Goal: Entertainment & Leisure: Consume media (video, audio)

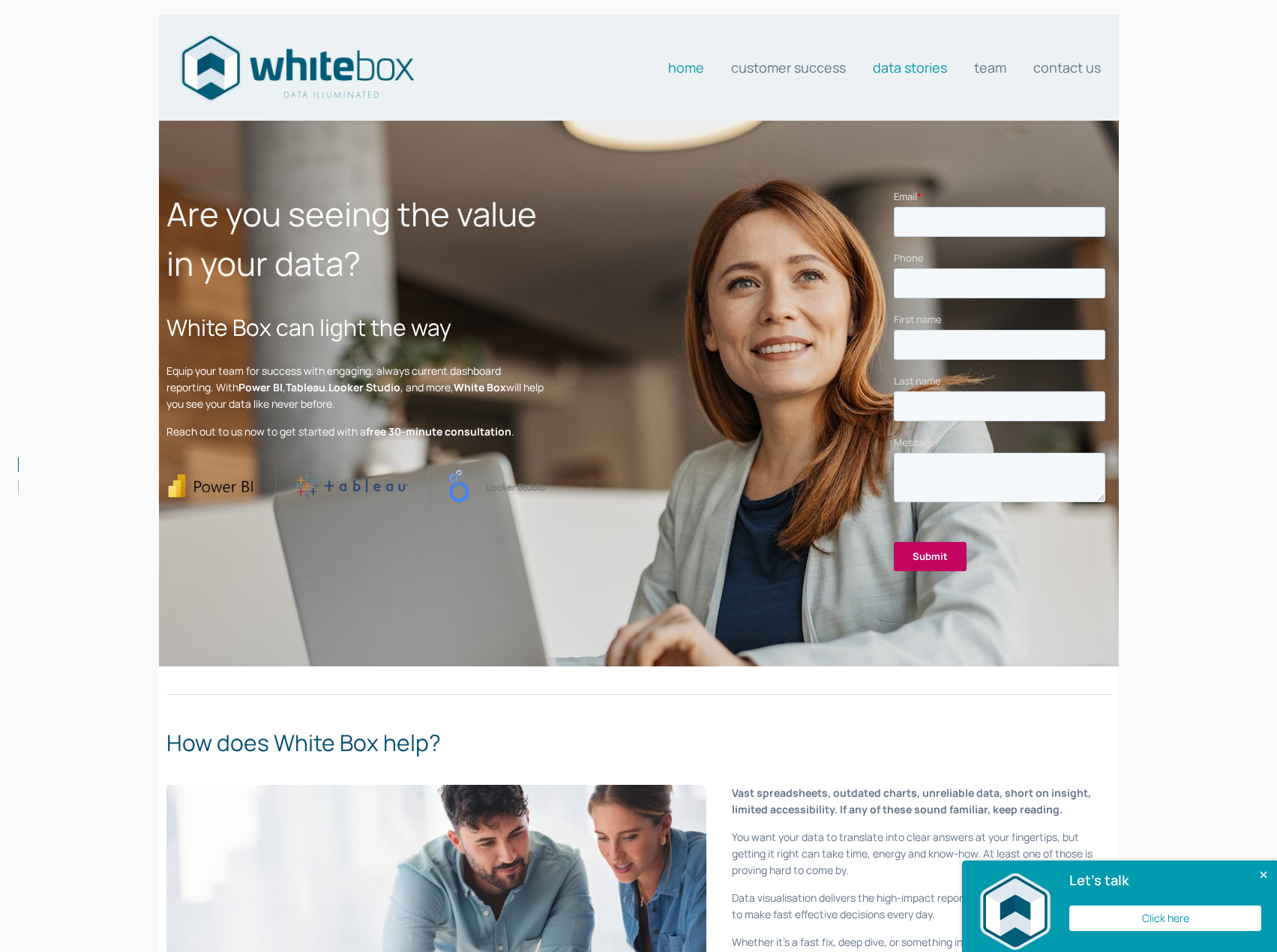
click at [942, 74] on link "Data stories" at bounding box center [910, 68] width 75 height 30
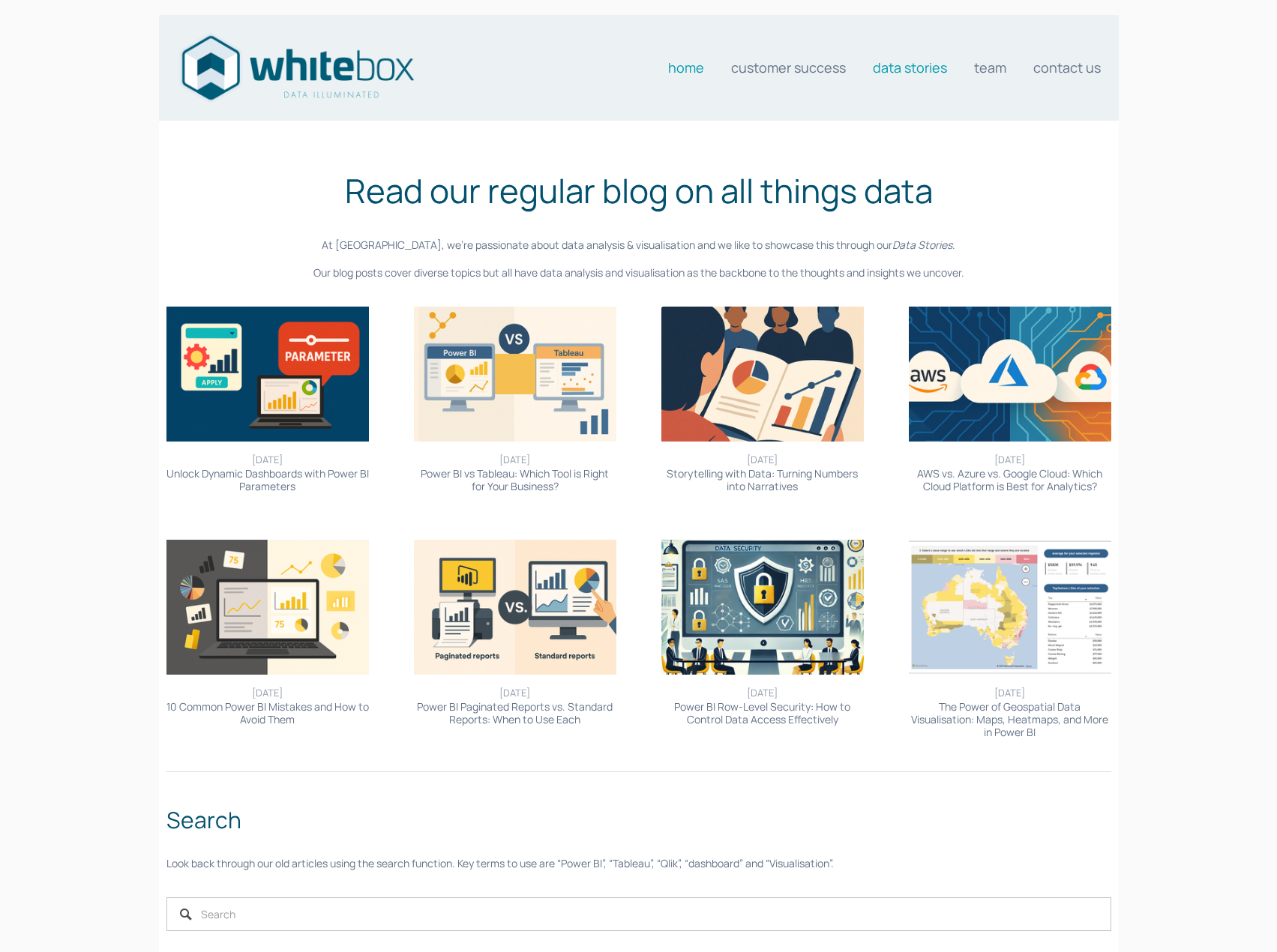
click at [692, 66] on link "Home" at bounding box center [686, 68] width 36 height 30
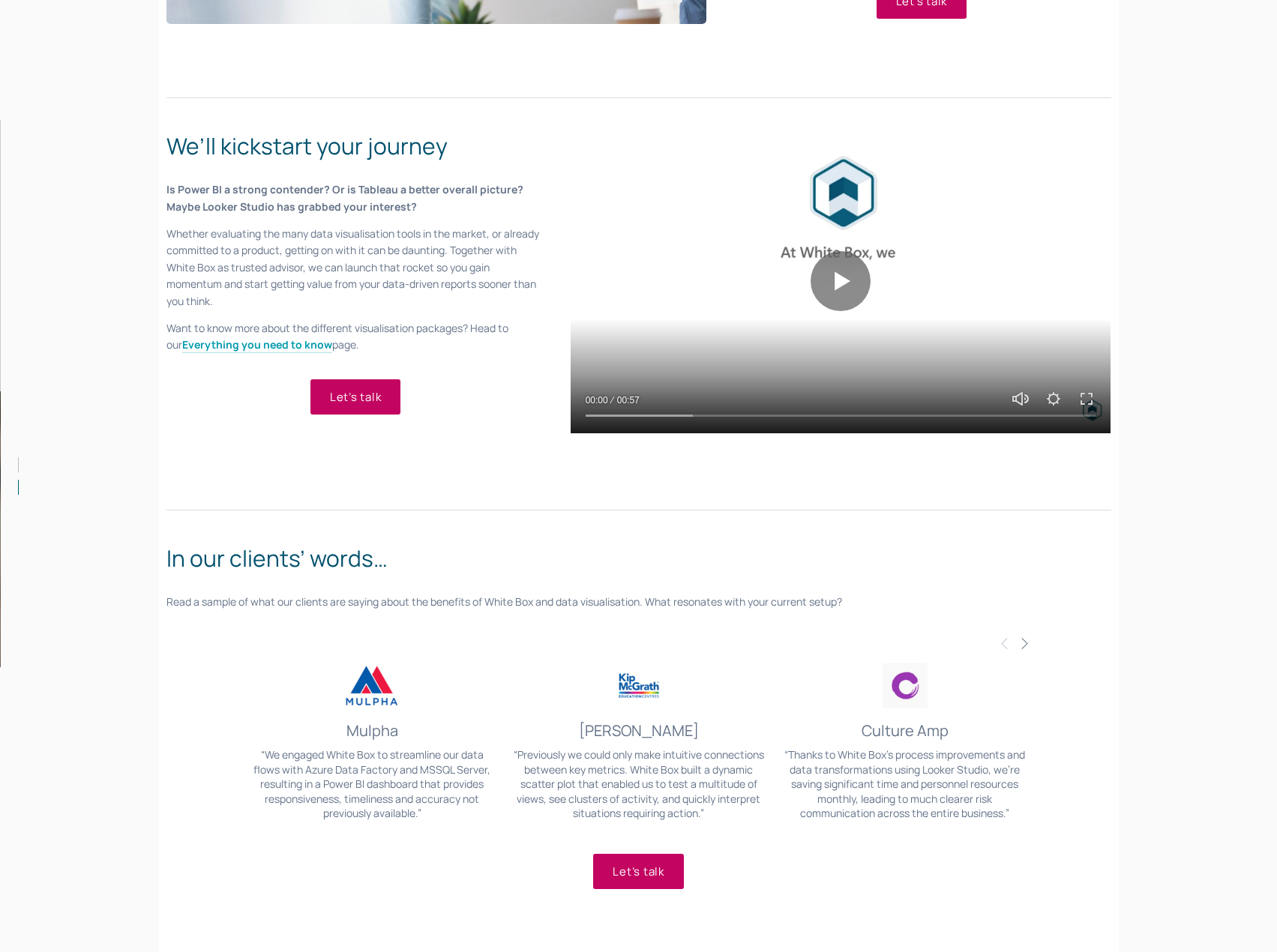
scroll to position [1049, 0]
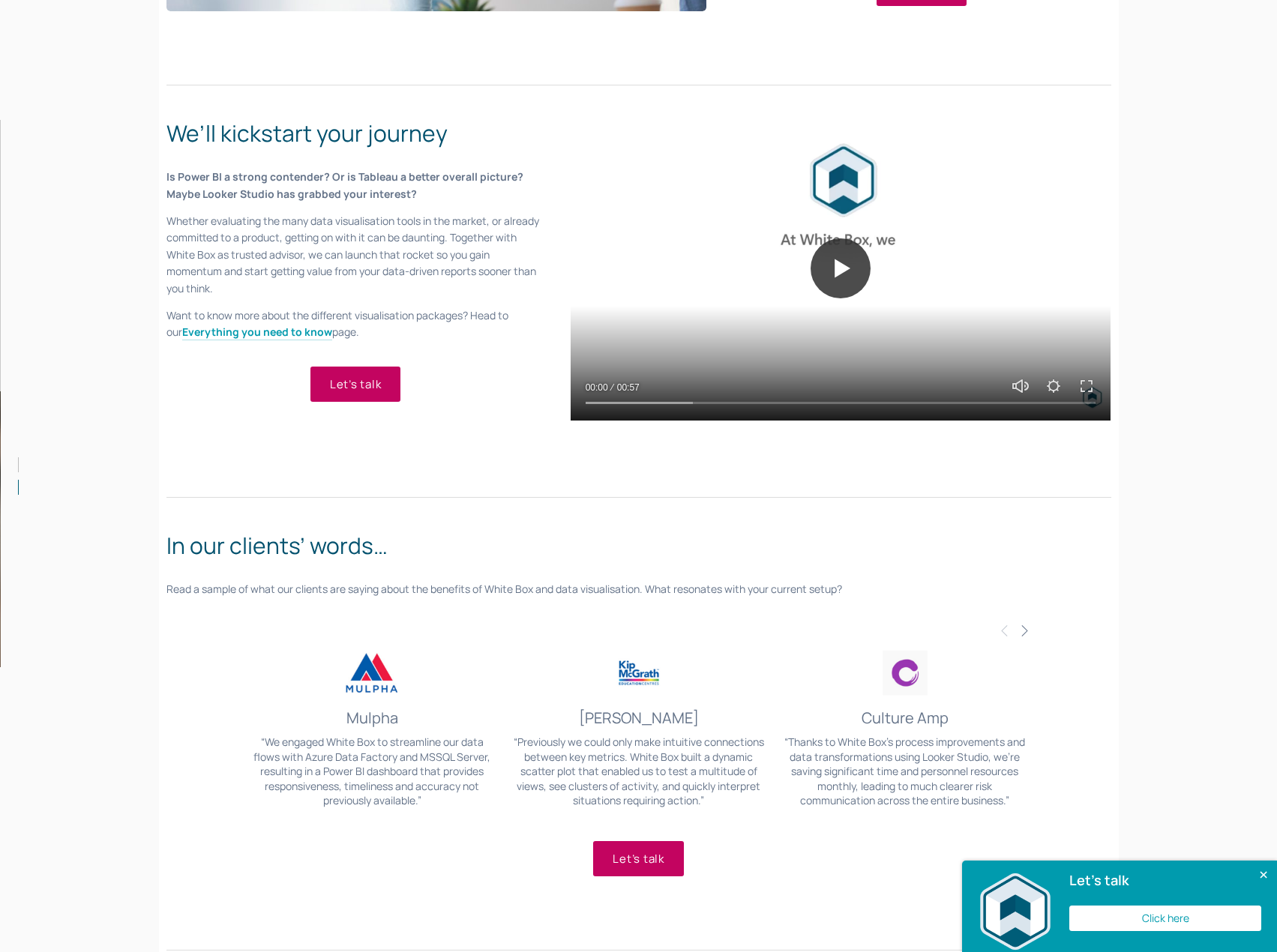
click at [836, 270] on button "Play" at bounding box center [840, 268] width 60 height 60
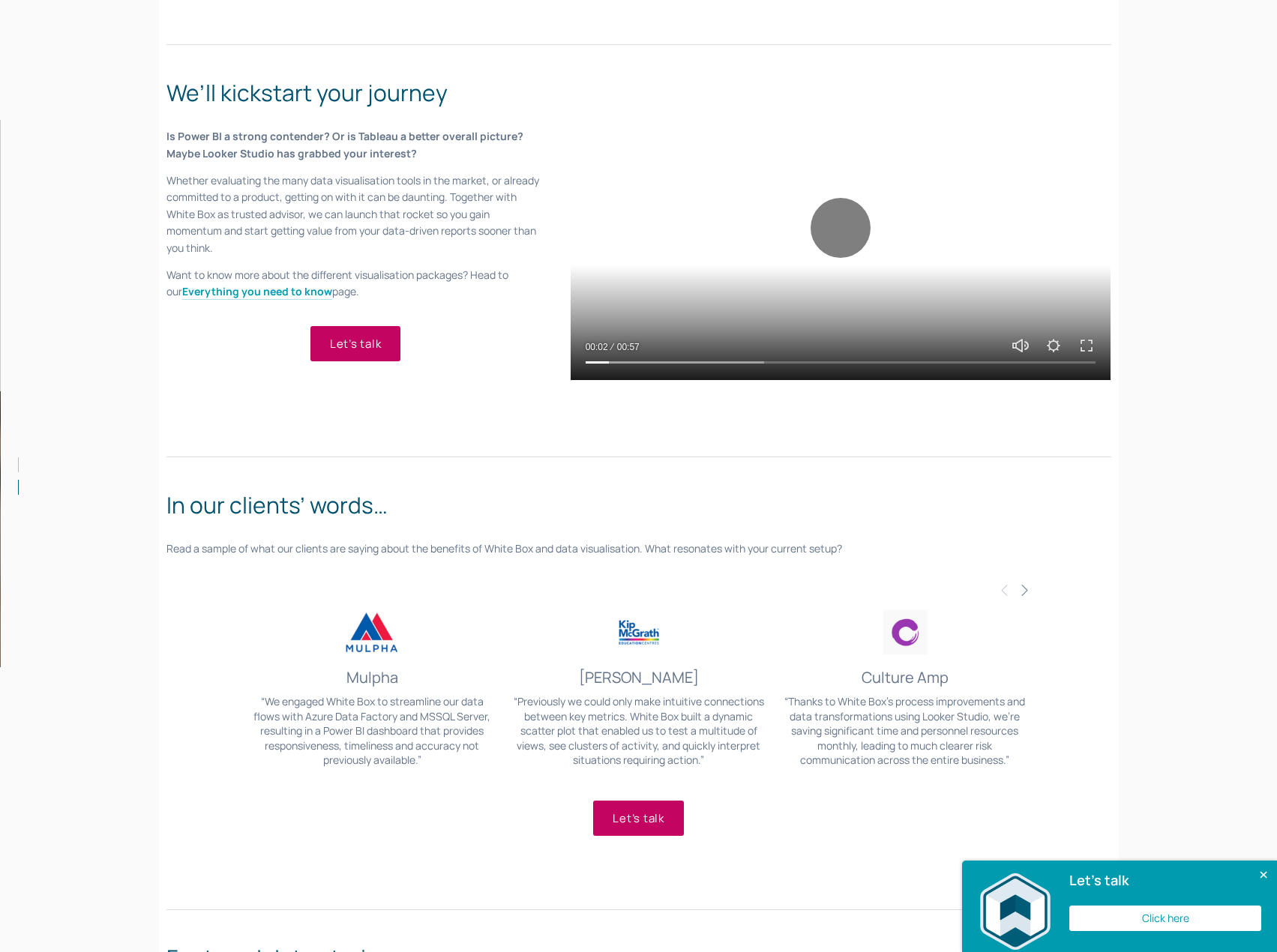
scroll to position [1125, 0]
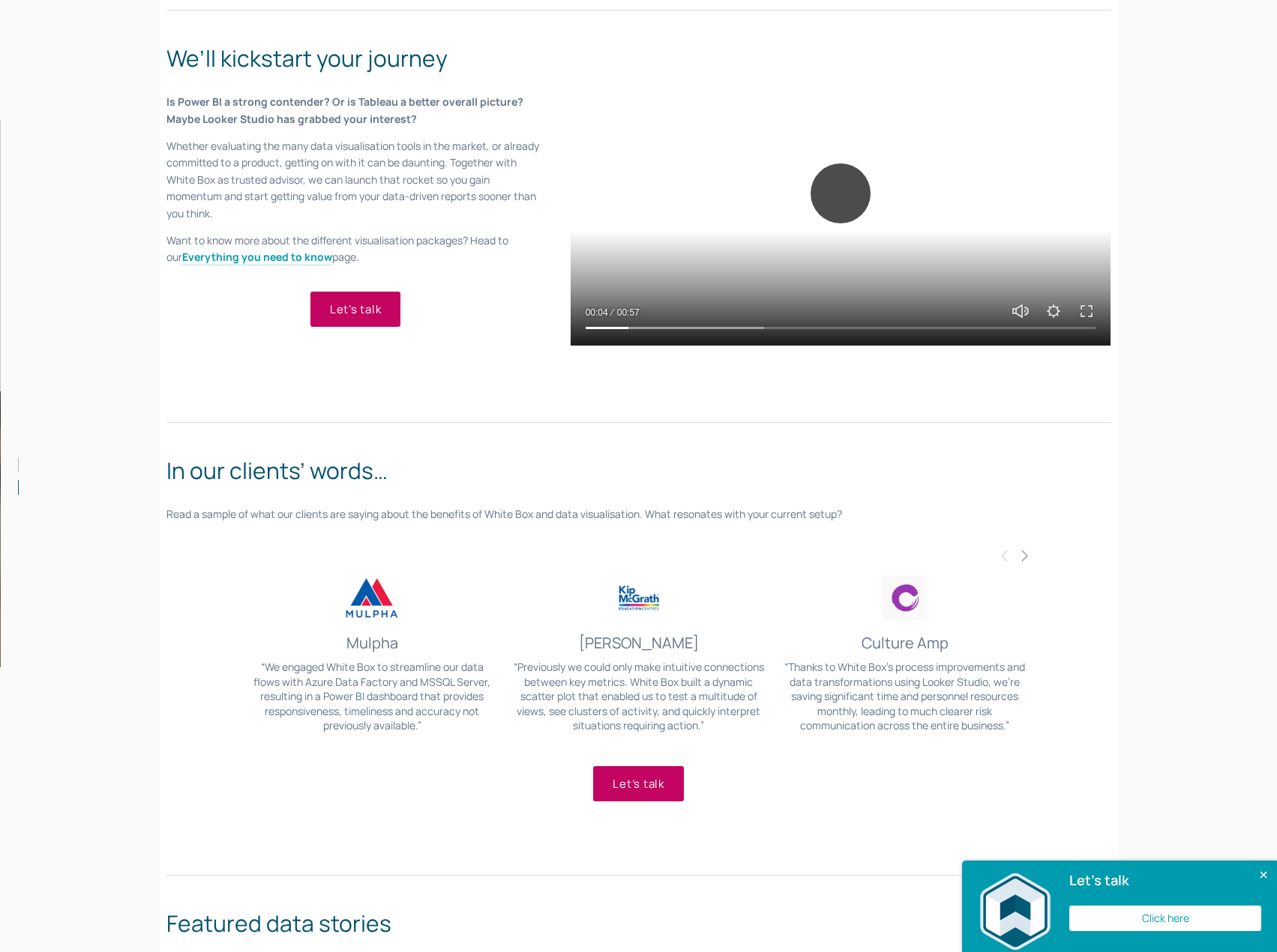
click at [843, 199] on button "Play" at bounding box center [840, 193] width 60 height 60
type input "8.93"
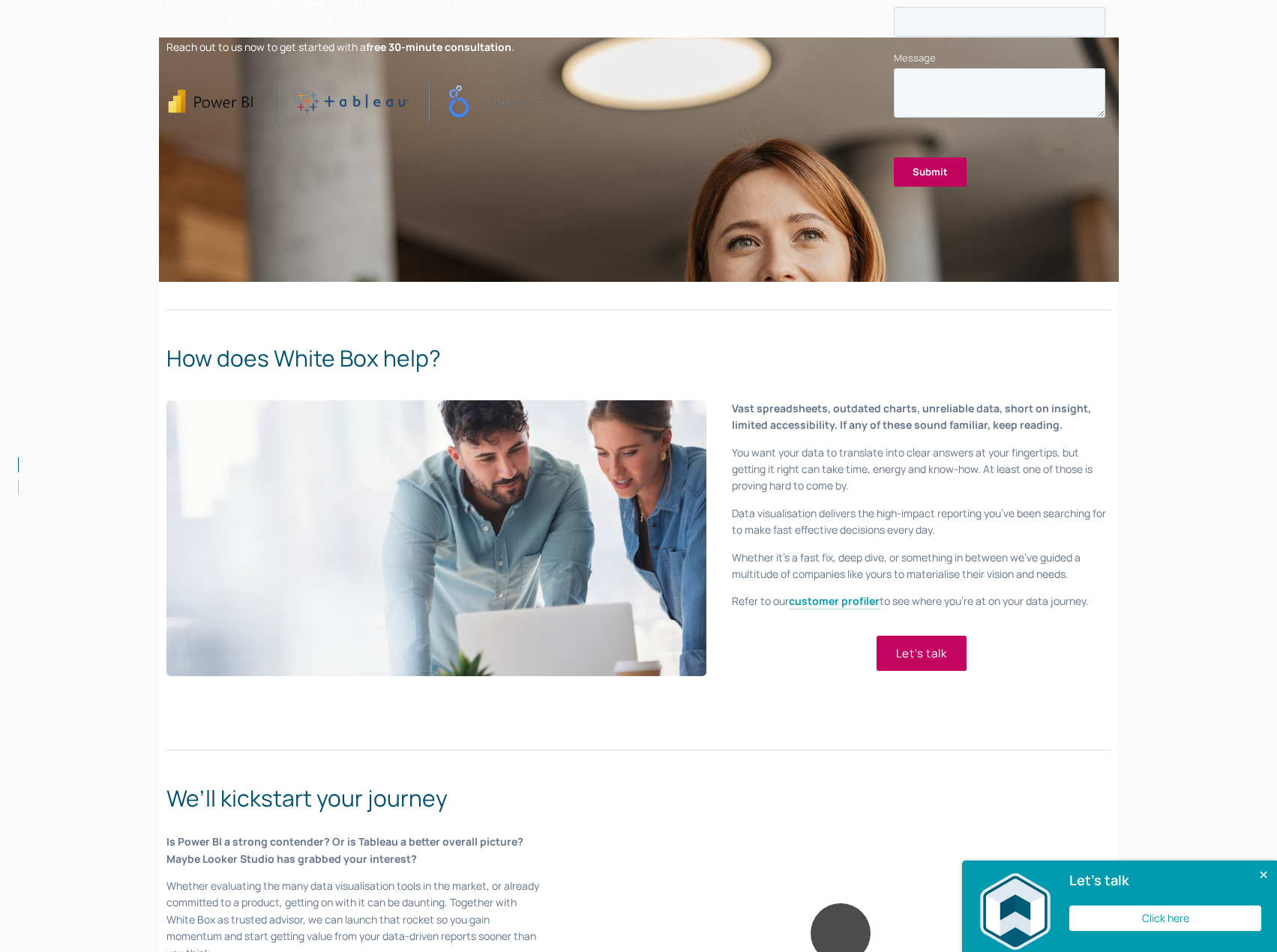
scroll to position [0, 0]
